Goal: Transaction & Acquisition: Purchase product/service

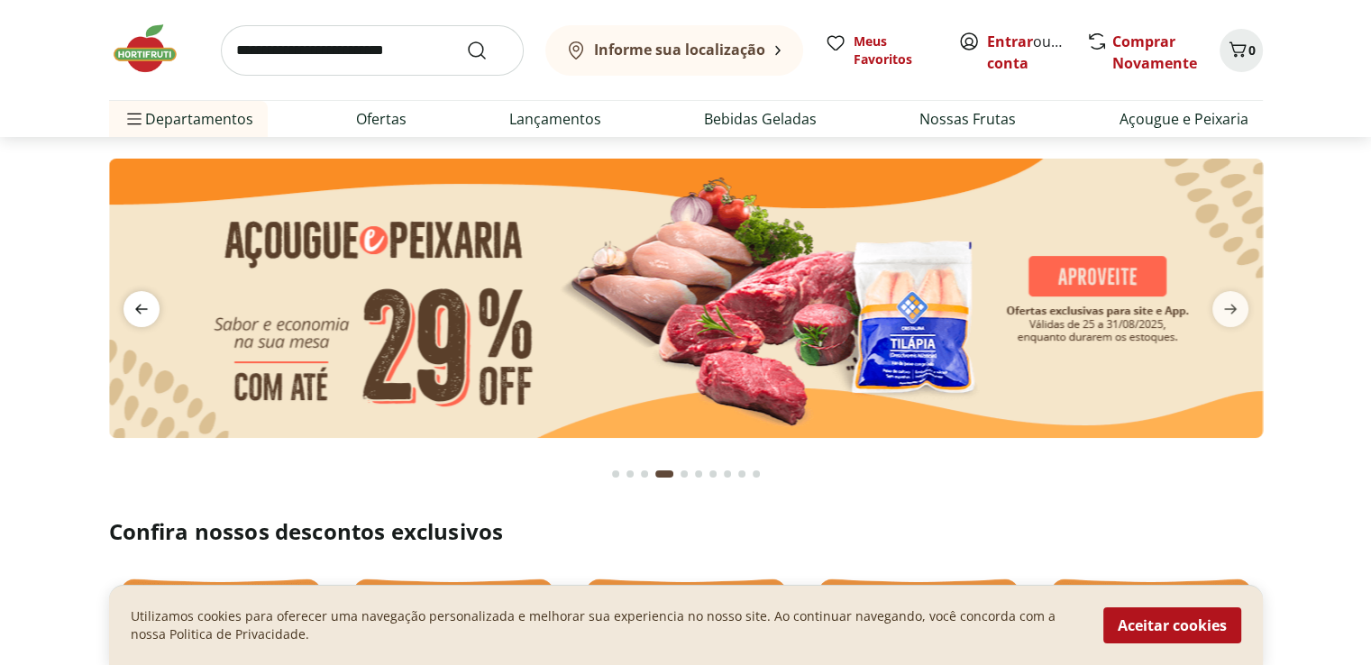
click at [145, 304] on icon "previous" at bounding box center [142, 309] width 22 height 22
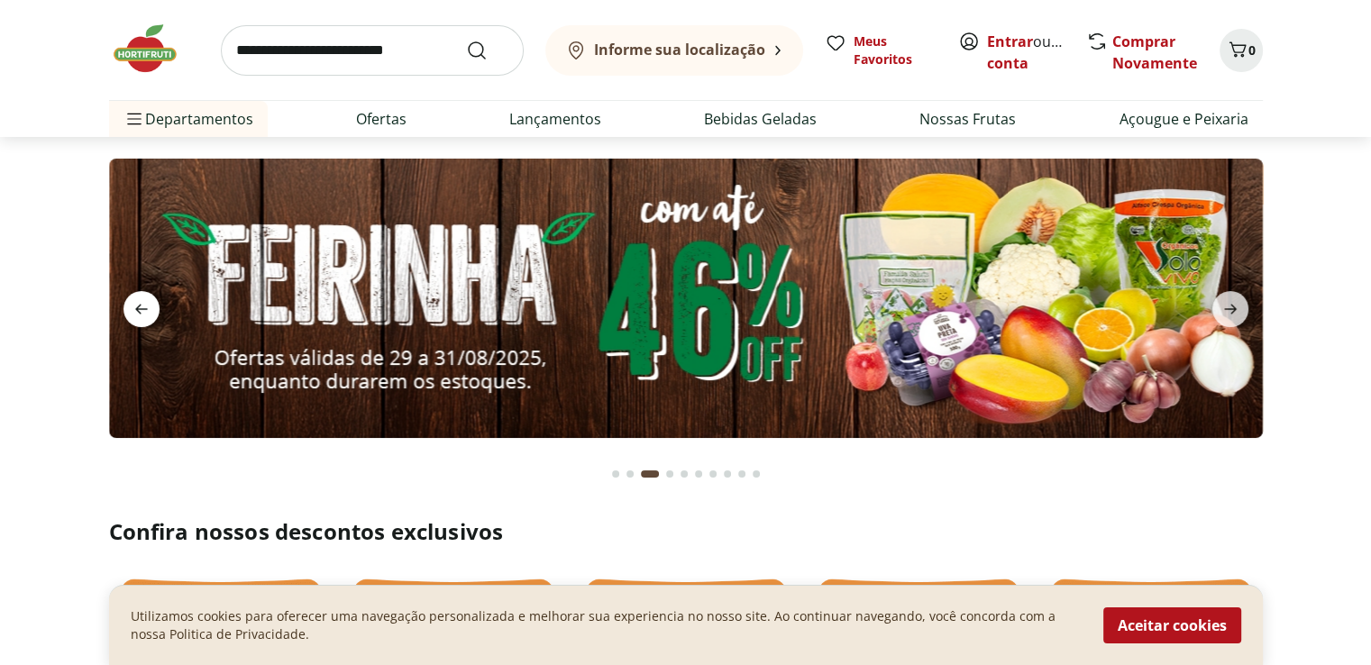
click at [145, 304] on icon "previous" at bounding box center [142, 309] width 22 height 22
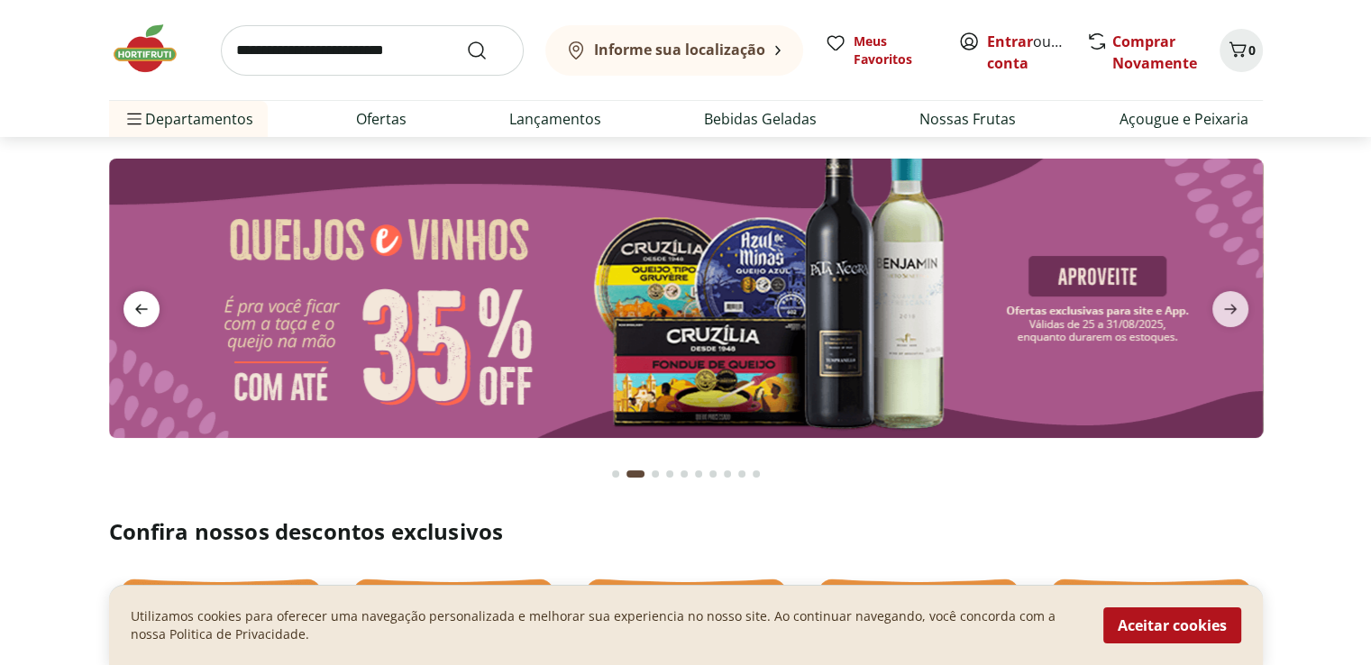
click at [145, 304] on icon "previous" at bounding box center [142, 309] width 22 height 22
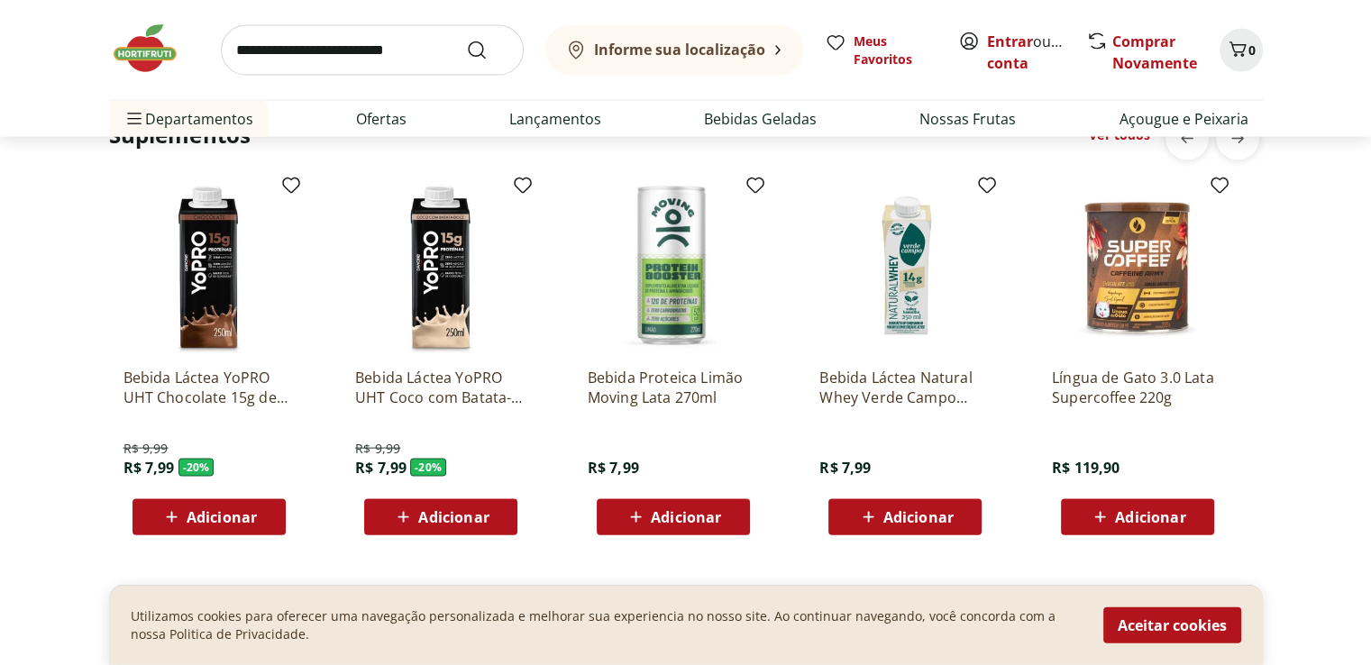
scroll to position [3786, 0]
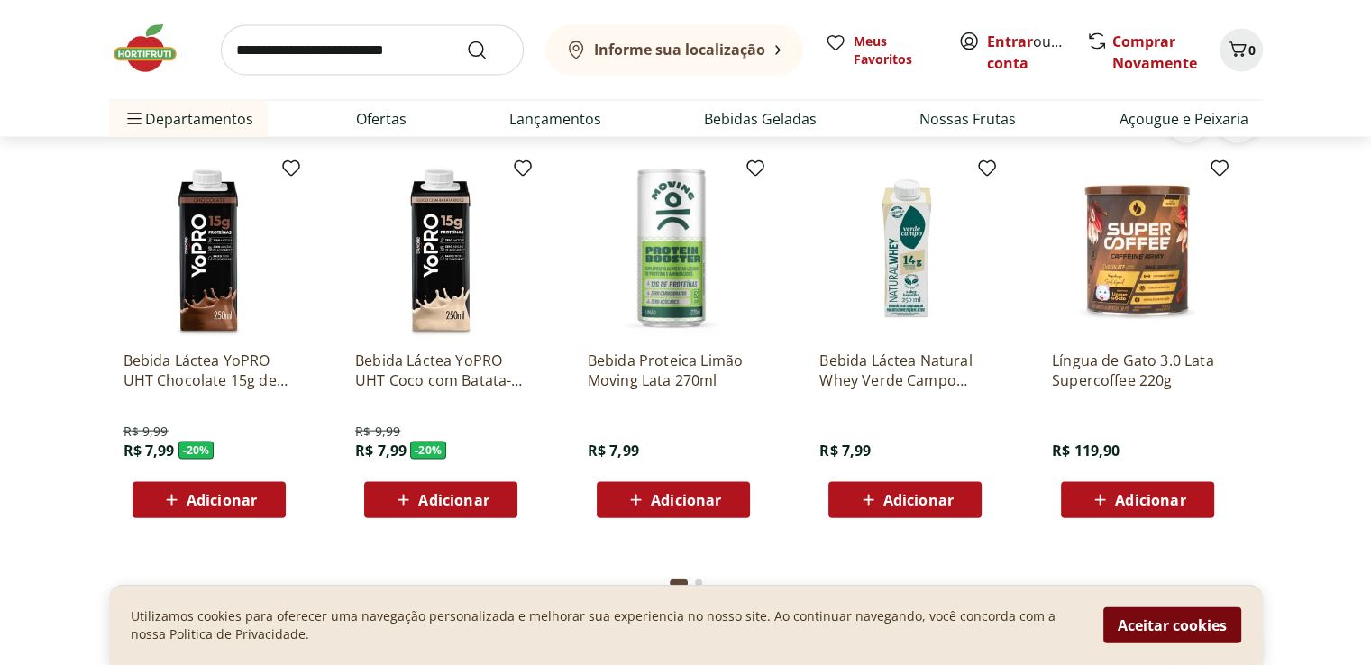
click at [1183, 624] on button "Aceitar cookies" at bounding box center [1172, 626] width 138 height 36
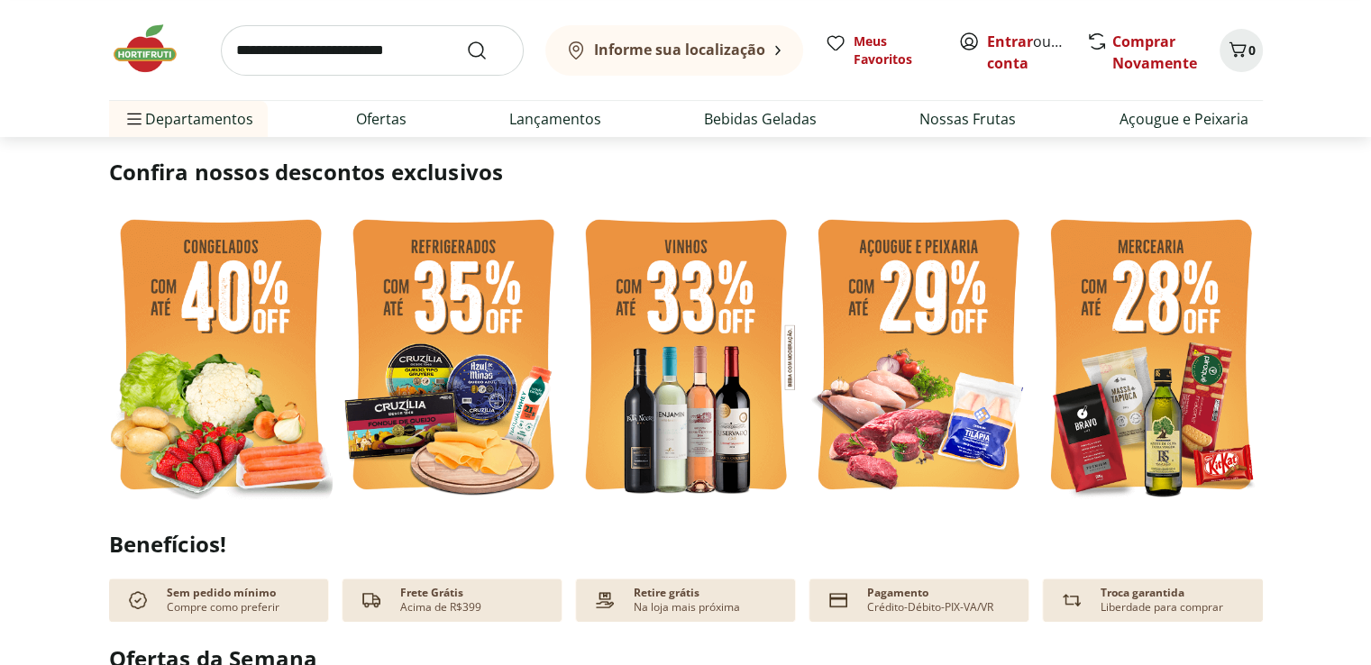
scroll to position [361, 0]
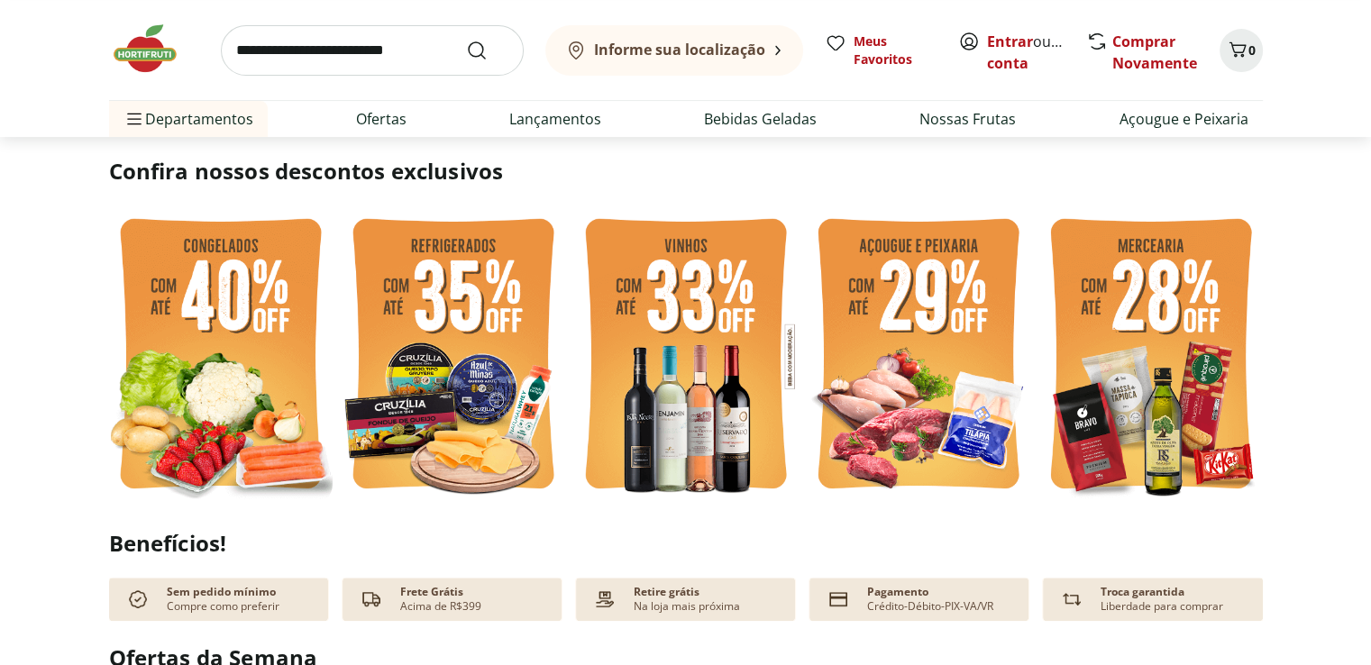
click at [229, 392] on img at bounding box center [221, 356] width 224 height 298
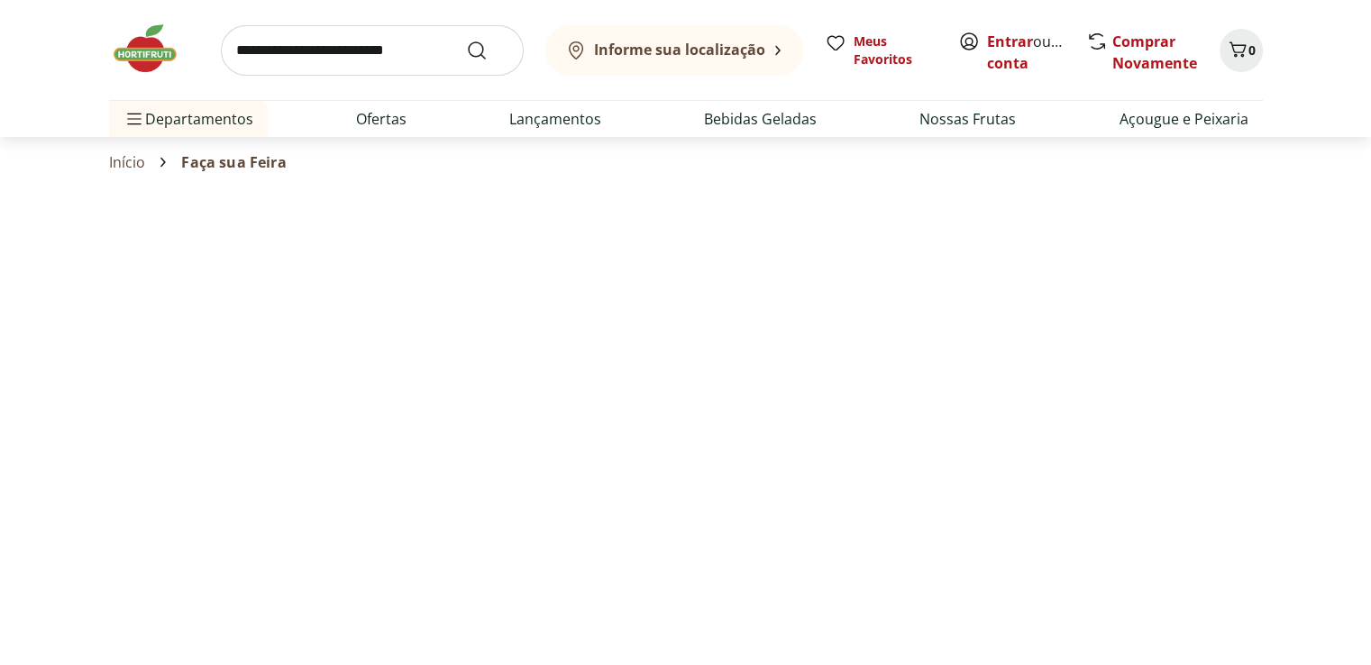
select select "**********"
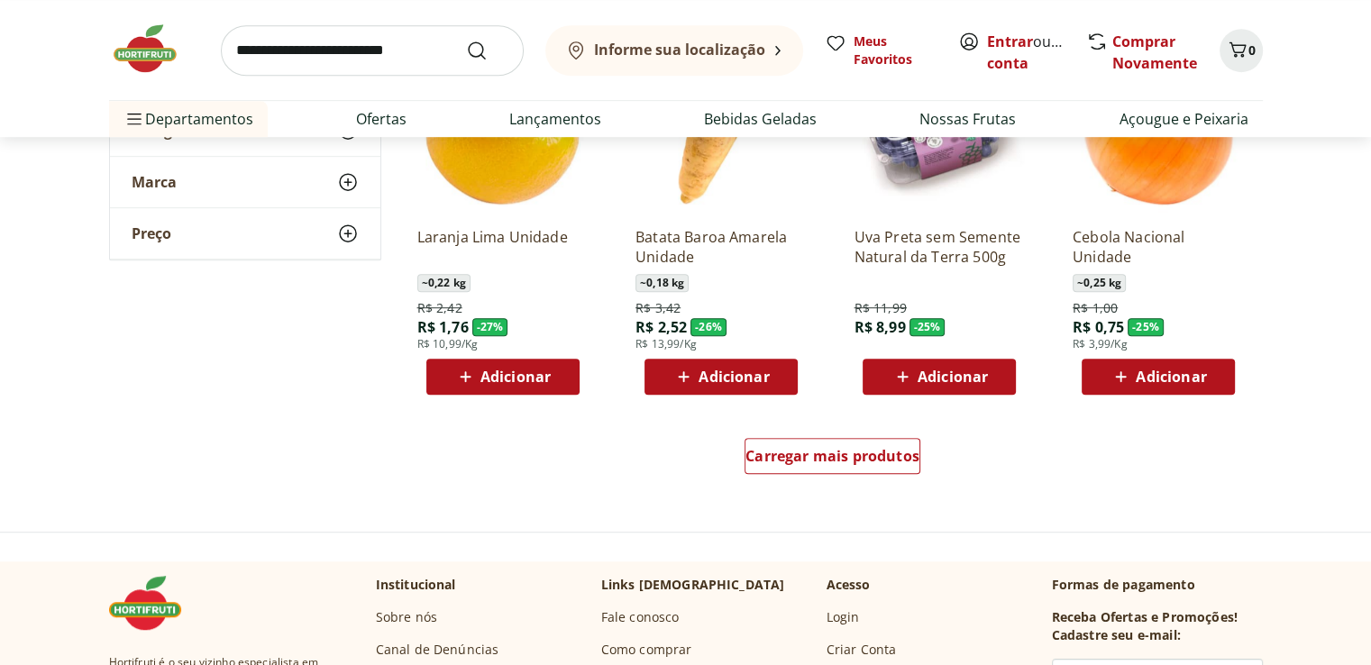
scroll to position [1082, 0]
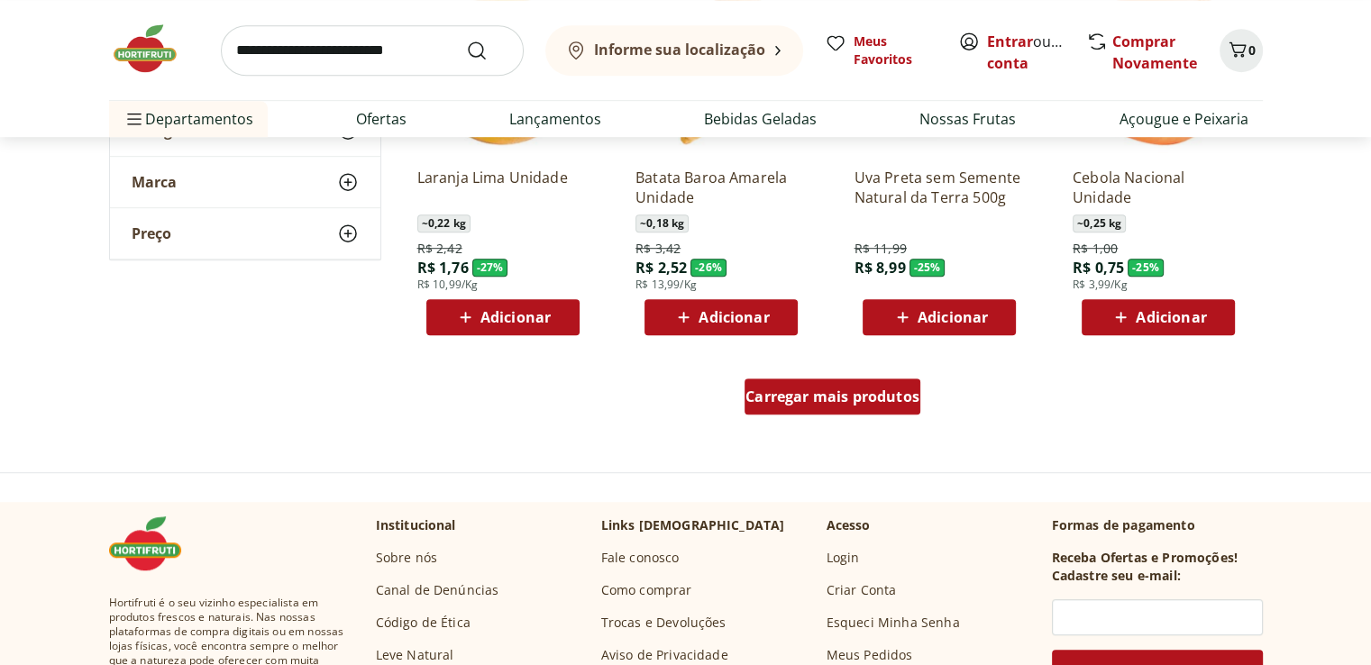
click at [841, 403] on span "Carregar mais produtos" at bounding box center [832, 396] width 174 height 14
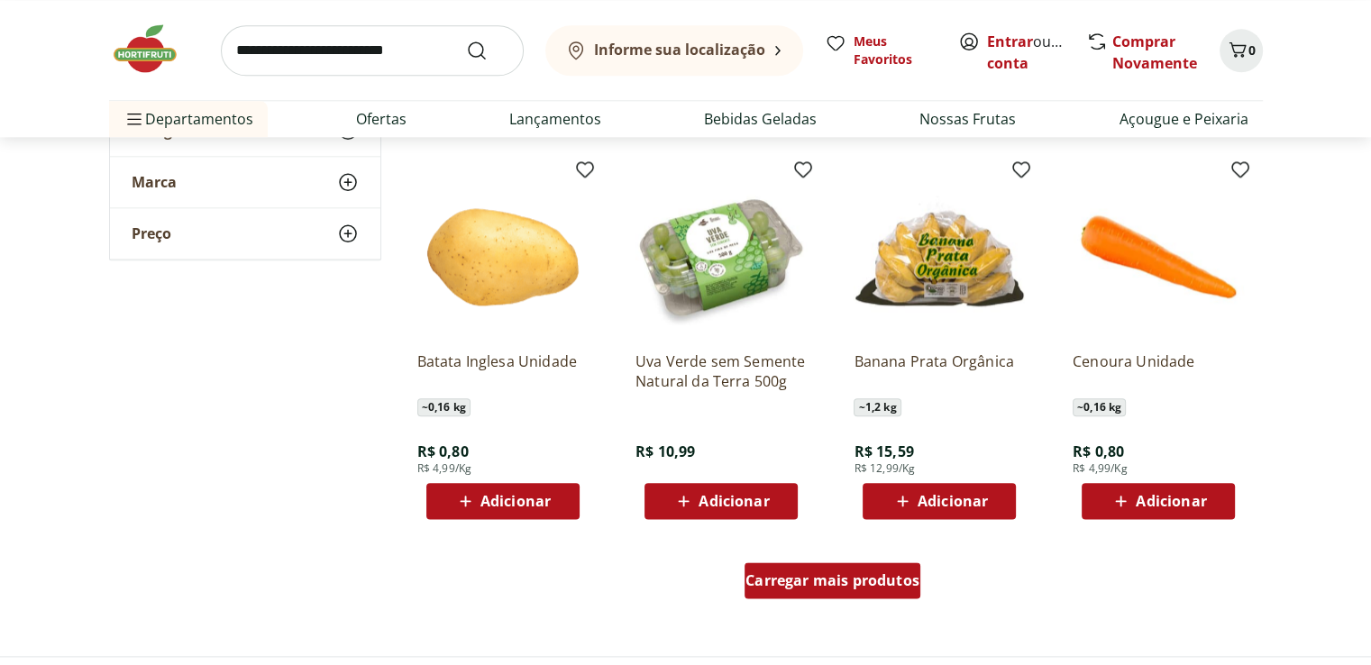
scroll to position [2163, 0]
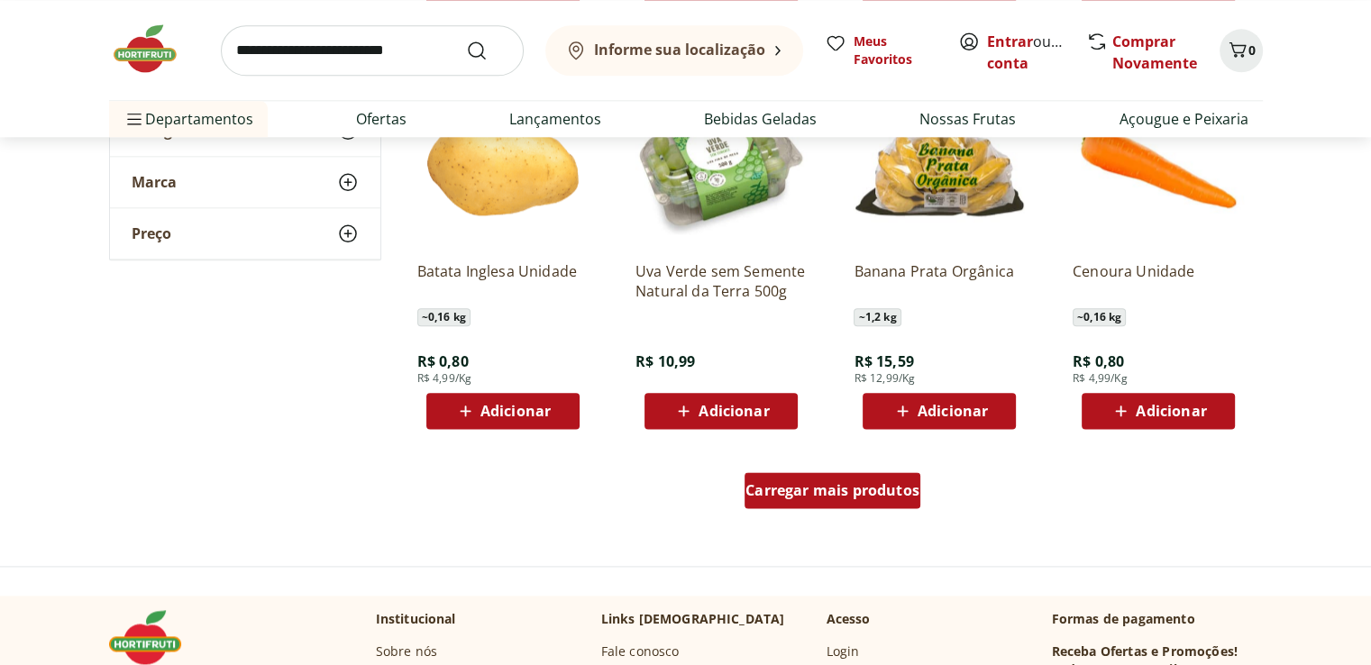
click at [830, 483] on span "Carregar mais produtos" at bounding box center [832, 490] width 174 height 14
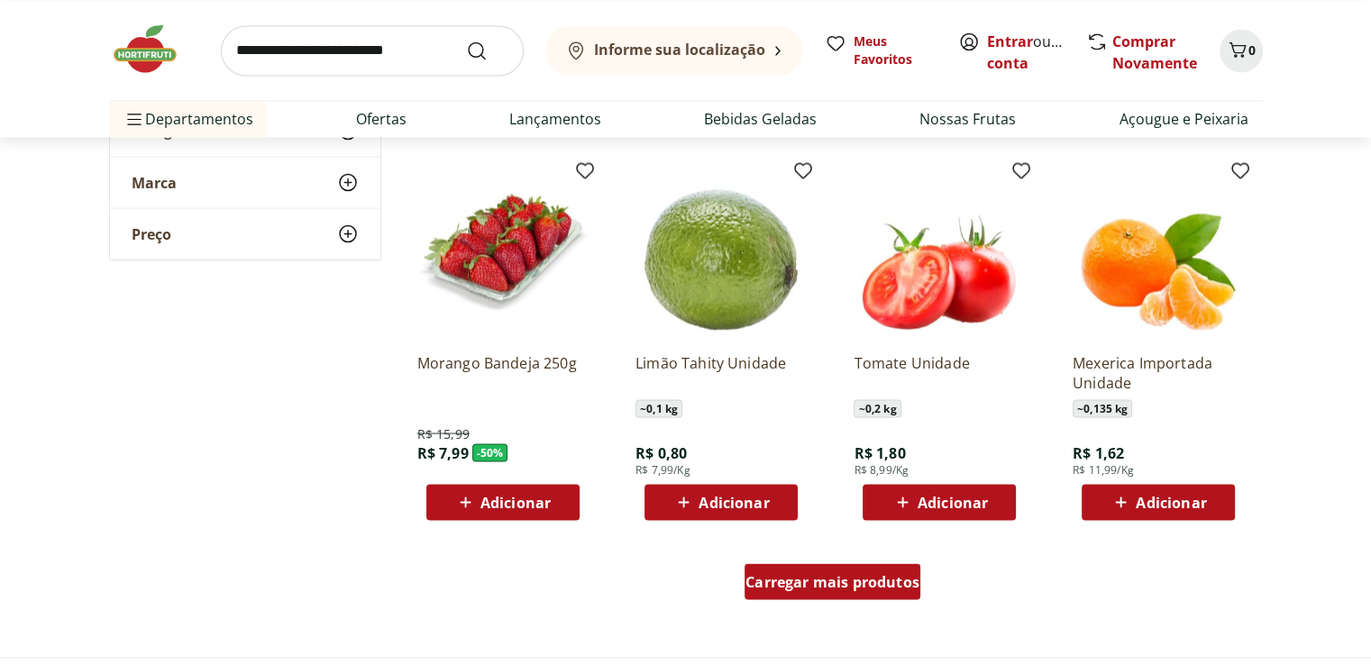
scroll to position [3425, 0]
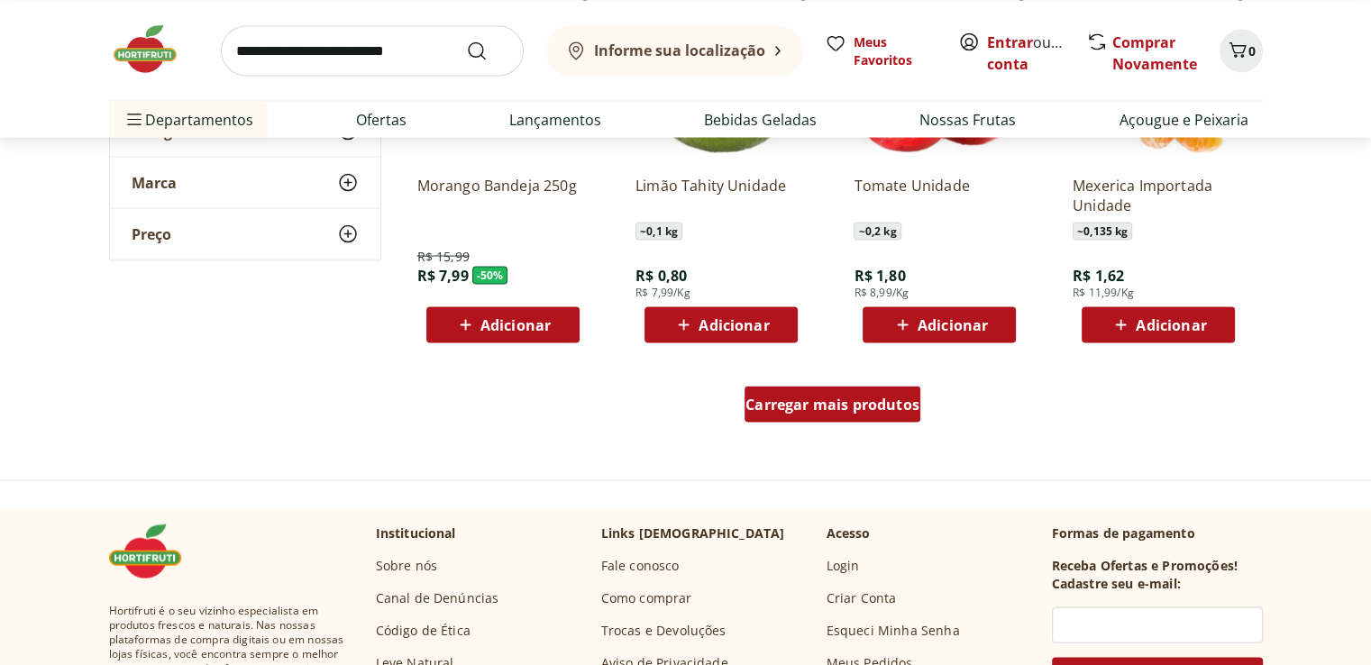
click at [826, 401] on span "Carregar mais produtos" at bounding box center [832, 404] width 174 height 14
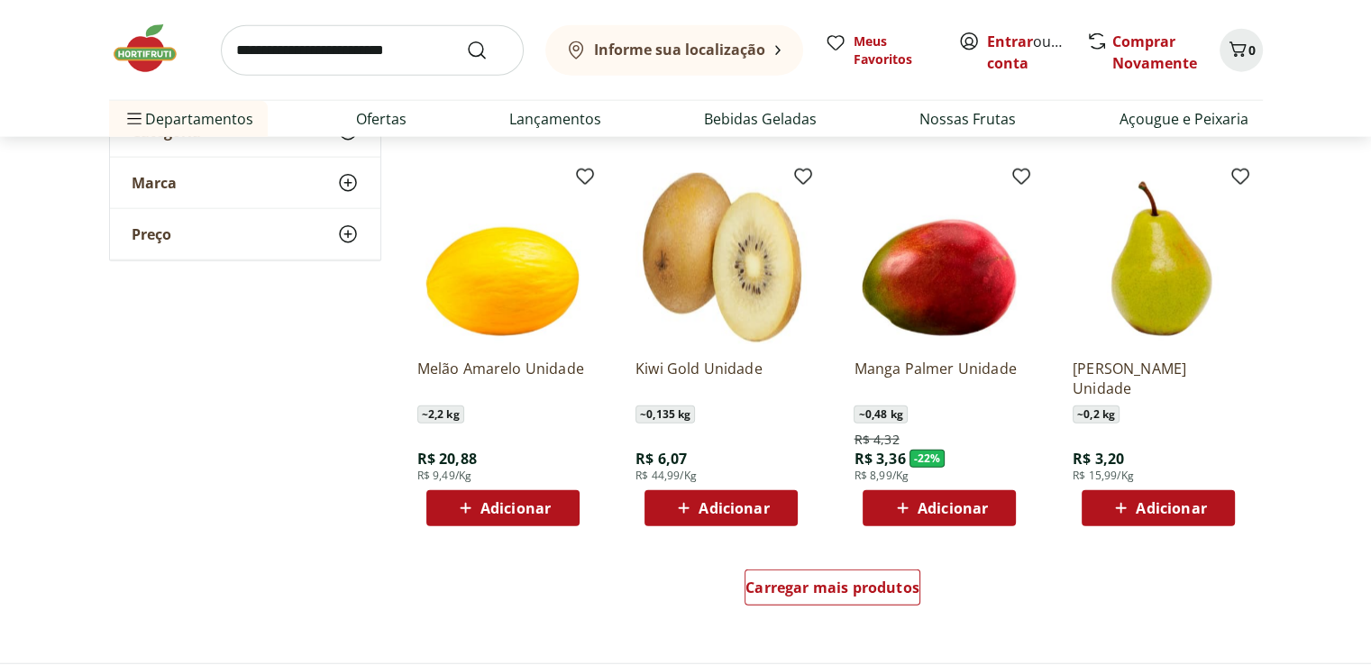
scroll to position [4507, 0]
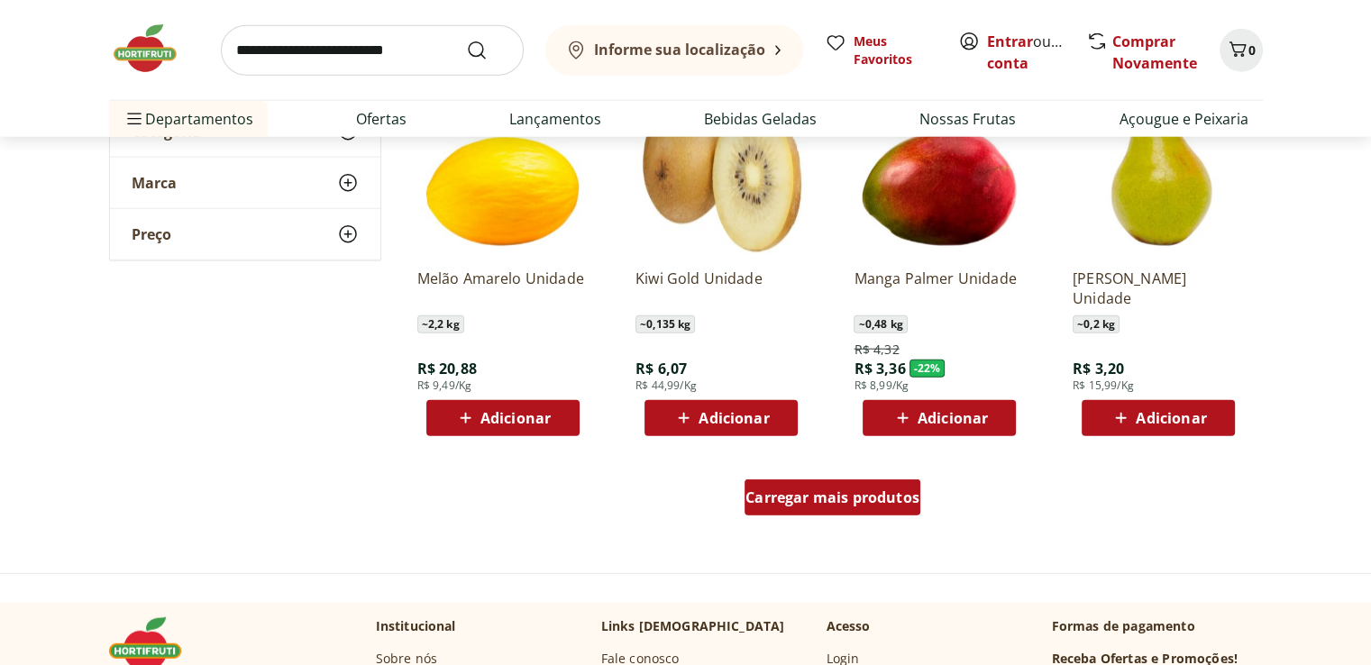
click at [826, 493] on span "Carregar mais produtos" at bounding box center [832, 497] width 174 height 14
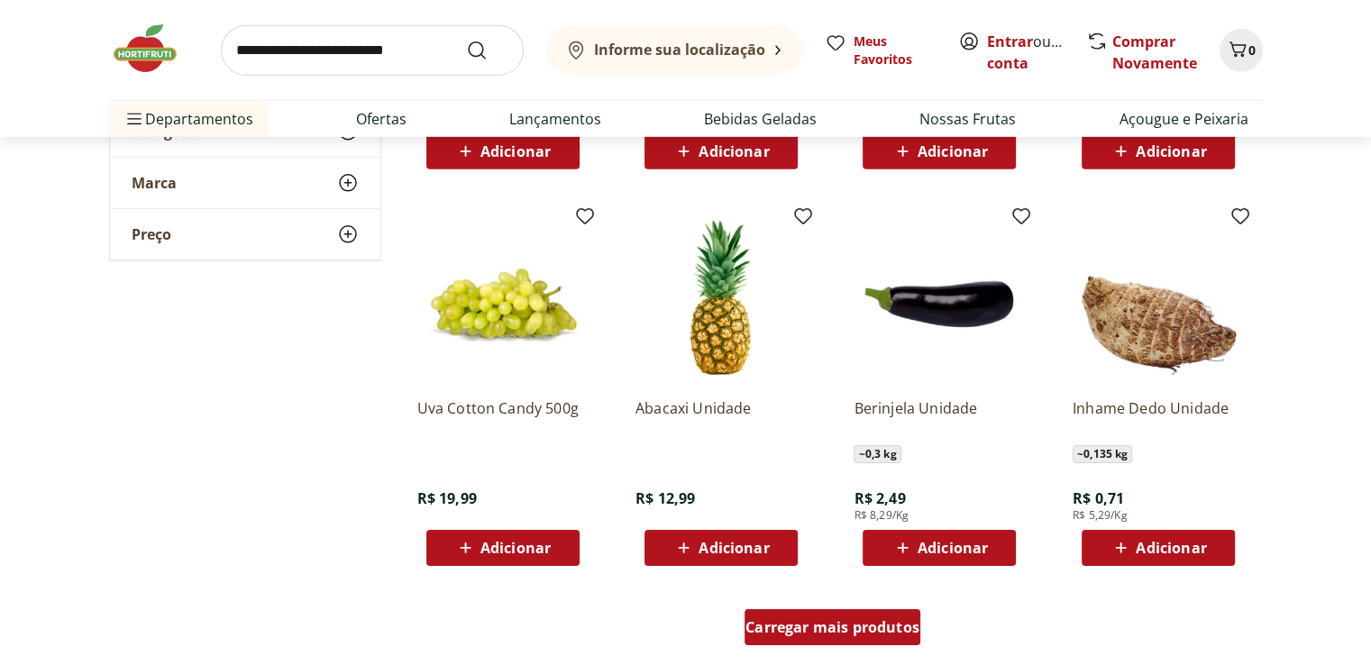
scroll to position [5588, 0]
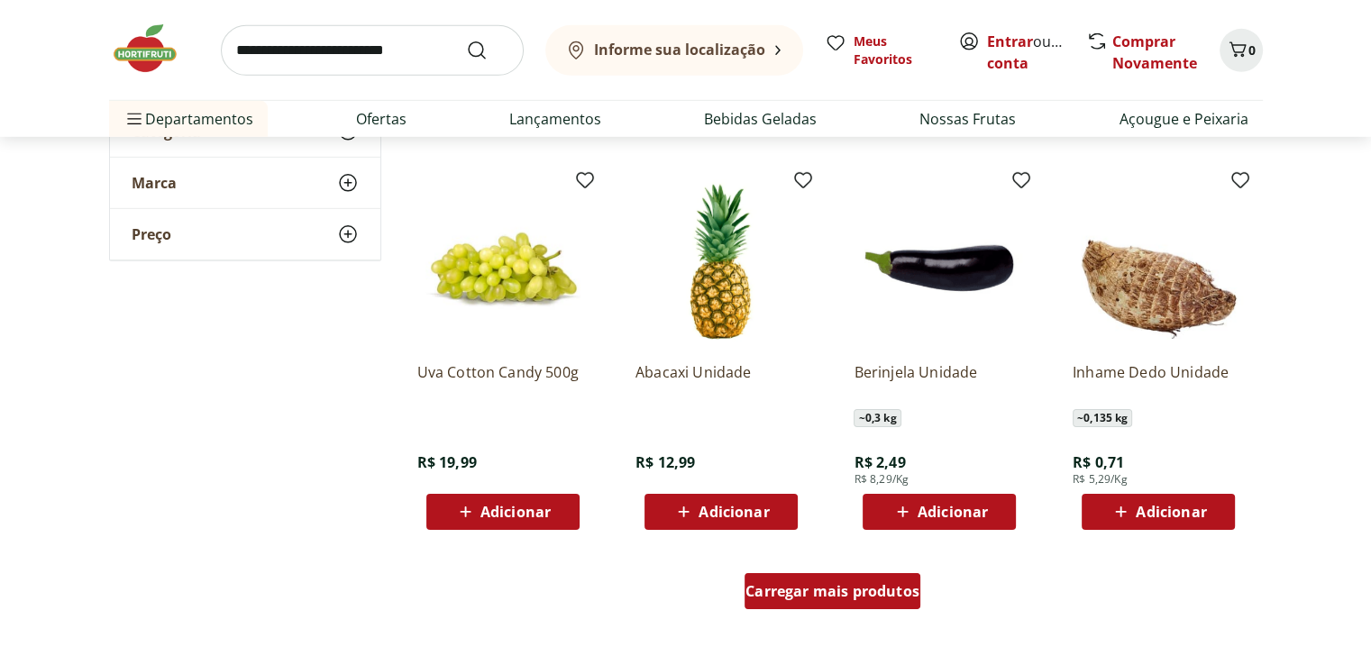
click at [836, 584] on span "Carregar mais produtos" at bounding box center [832, 591] width 174 height 14
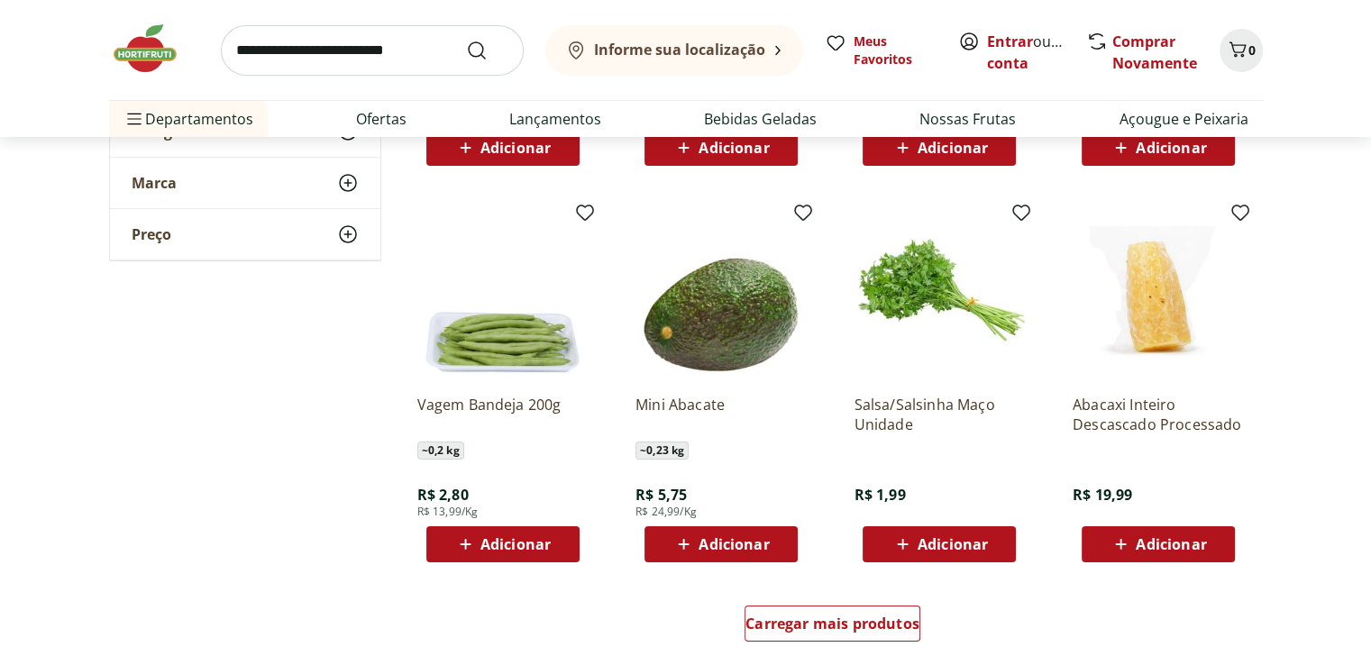
scroll to position [6760, 0]
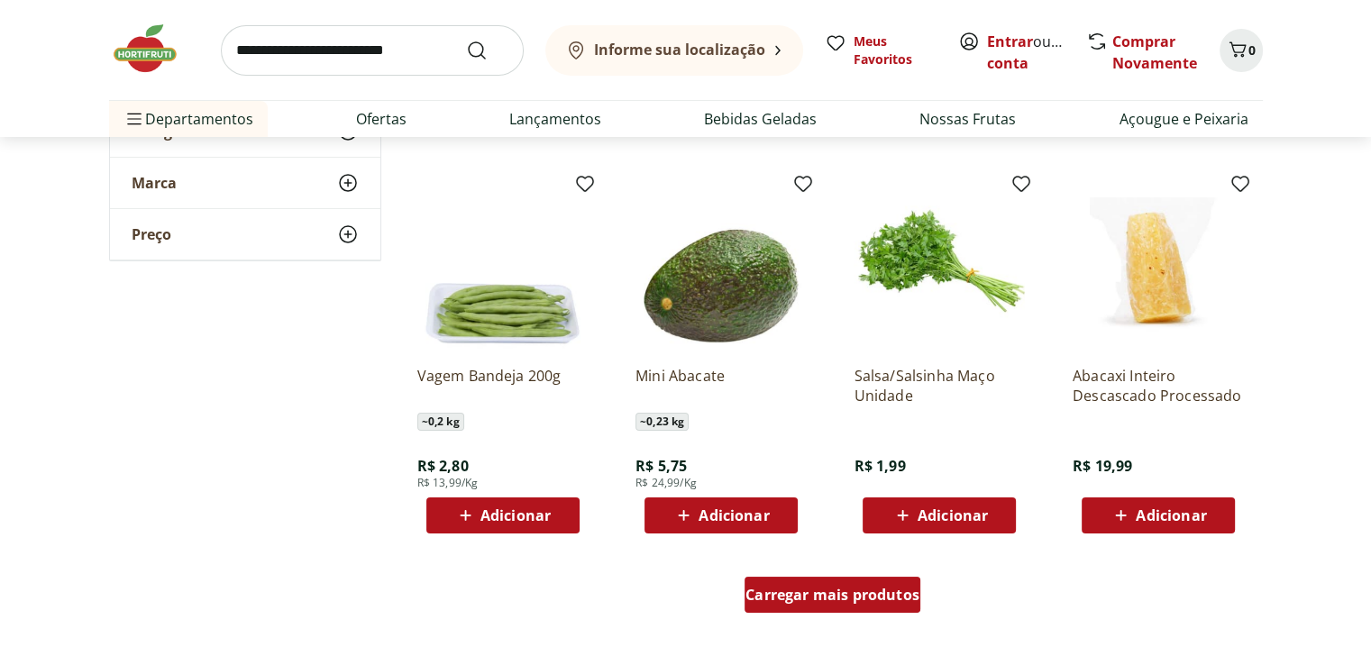
click at [789, 589] on span "Carregar mais produtos" at bounding box center [832, 595] width 174 height 14
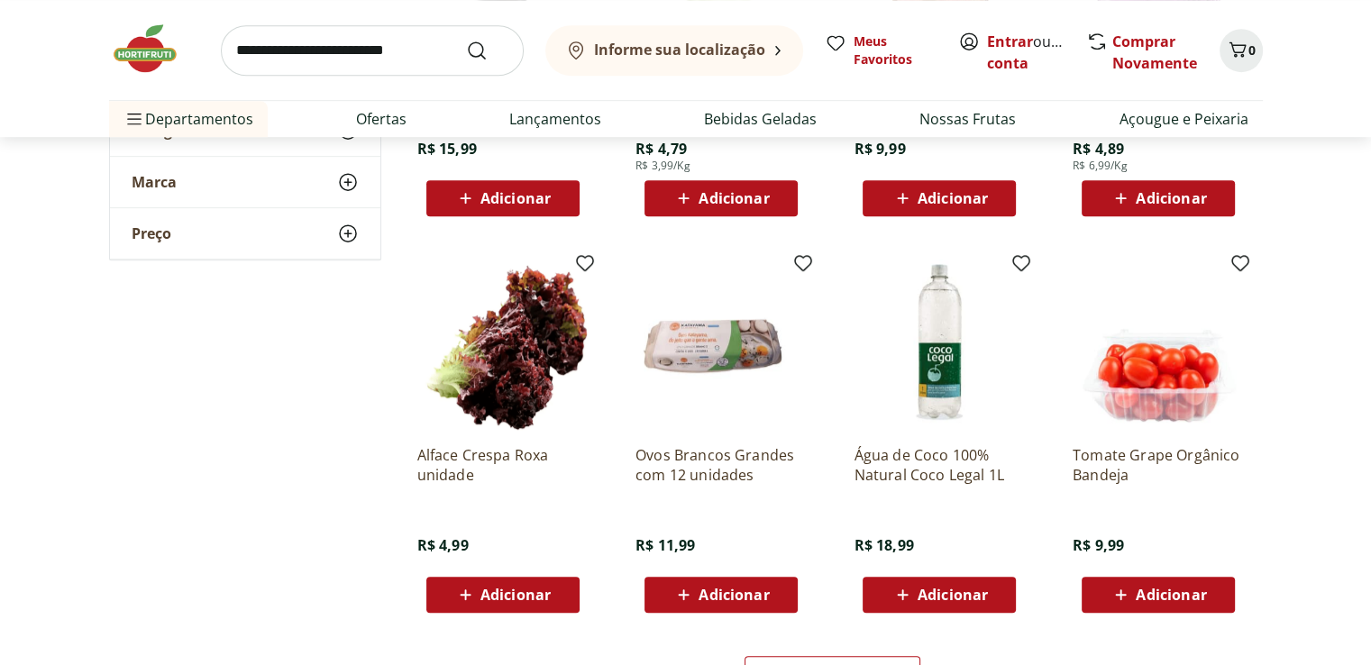
scroll to position [7932, 0]
